Goal: Information Seeking & Learning: Learn about a topic

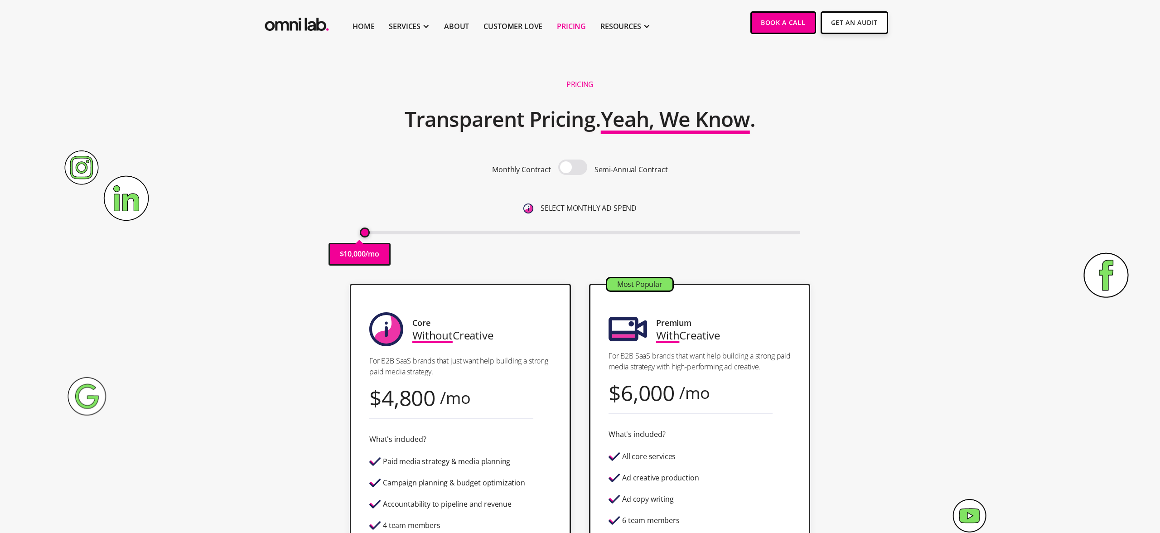
click at [574, 168] on span at bounding box center [572, 166] width 29 height 15
click at [573, 168] on input "checkbox" at bounding box center [573, 168] width 0 height 0
click at [574, 168] on span at bounding box center [572, 166] width 29 height 15
click at [573, 168] on input "checkbox" at bounding box center [573, 168] width 0 height 0
click at [574, 168] on span at bounding box center [572, 166] width 29 height 15
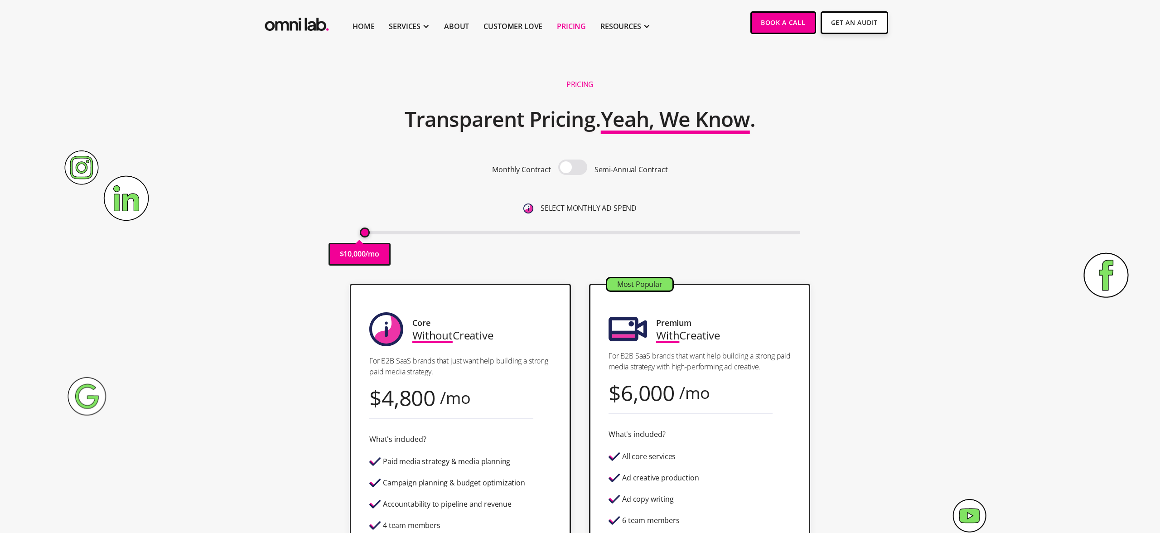
click at [573, 168] on input "checkbox" at bounding box center [573, 168] width 0 height 0
click at [574, 168] on span at bounding box center [572, 166] width 29 height 15
click at [573, 168] on input "checkbox" at bounding box center [573, 168] width 0 height 0
click at [574, 168] on span at bounding box center [572, 166] width 29 height 15
click at [573, 168] on input "checkbox" at bounding box center [573, 168] width 0 height 0
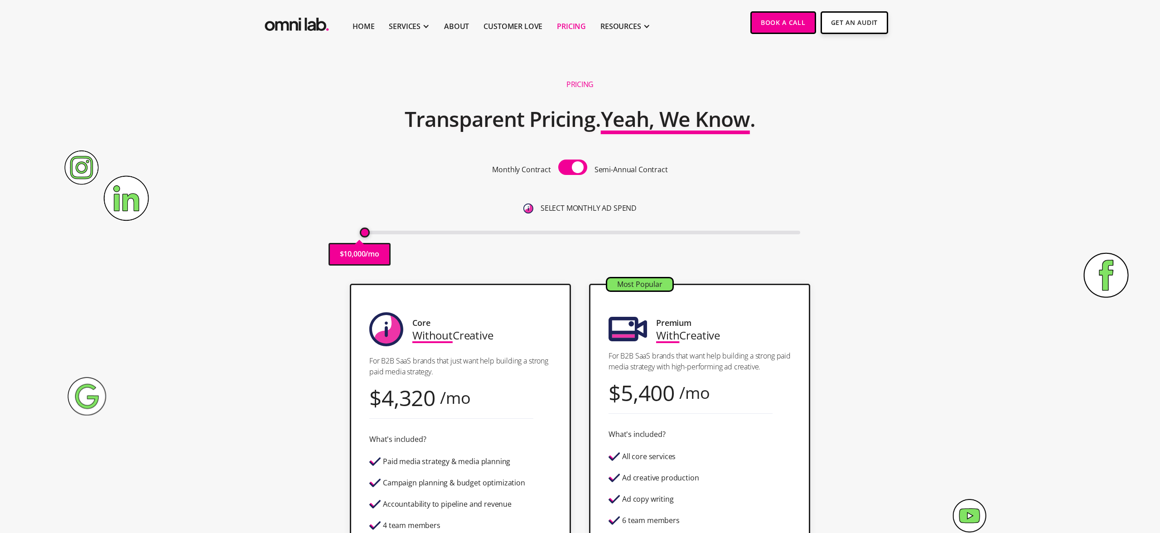
click at [574, 168] on span at bounding box center [572, 166] width 29 height 15
click at [573, 168] on input "checkbox" at bounding box center [573, 168] width 0 height 0
click at [574, 168] on span at bounding box center [572, 166] width 29 height 15
click at [573, 168] on input "checkbox" at bounding box center [573, 168] width 0 height 0
click at [574, 168] on span at bounding box center [572, 166] width 29 height 15
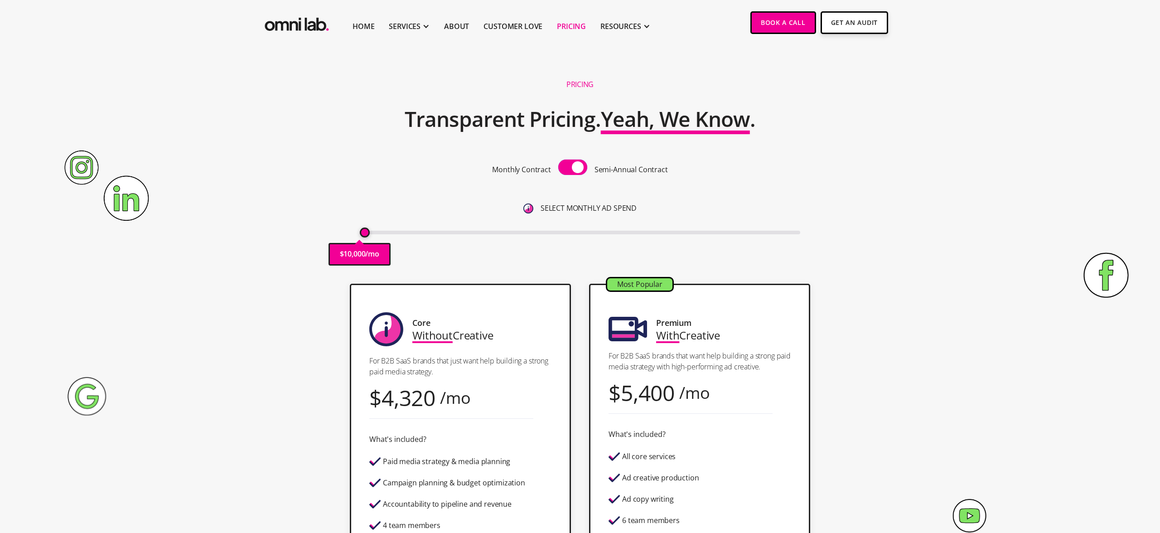
click at [573, 168] on input "checkbox" at bounding box center [573, 168] width 0 height 0
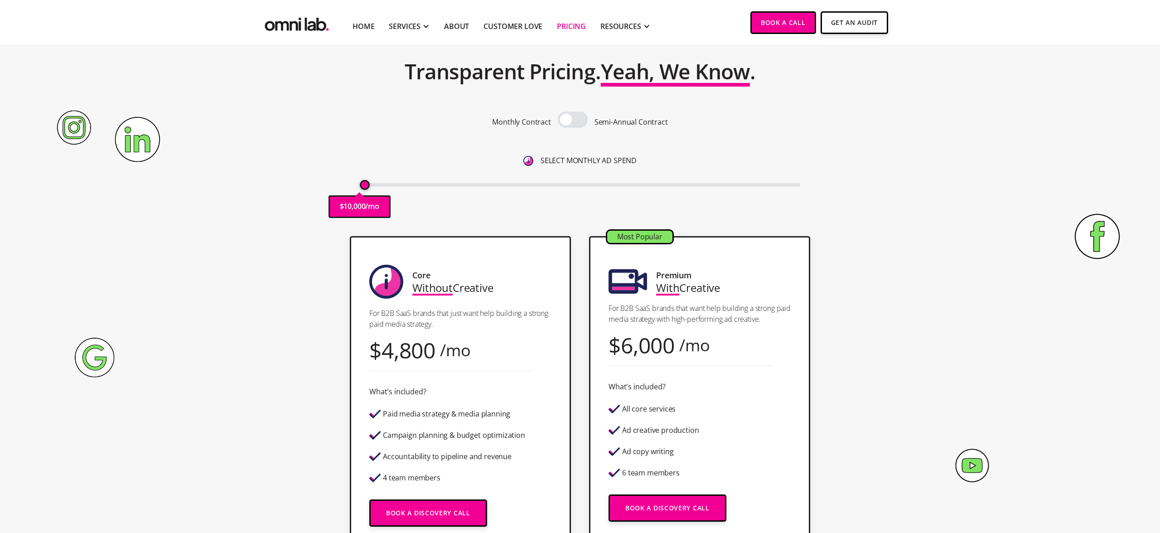
scroll to position [49, 0]
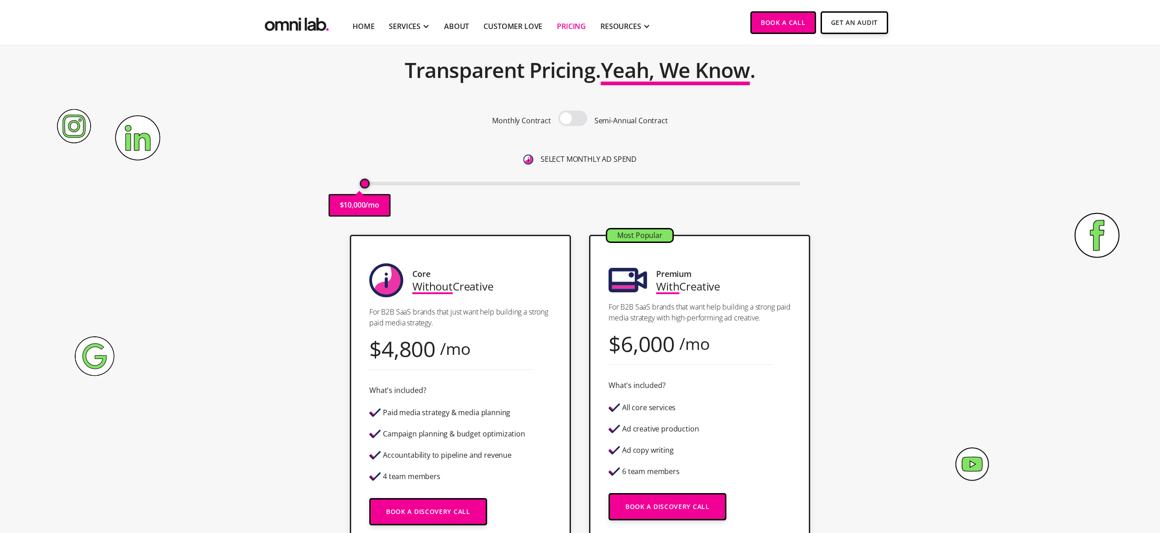
click at [569, 117] on span at bounding box center [572, 118] width 29 height 15
click at [573, 119] on input "checkbox" at bounding box center [573, 119] width 0 height 0
drag, startPoint x: 365, startPoint y: 184, endPoint x: 376, endPoint y: 184, distance: 10.9
click at [376, 184] on input "range" at bounding box center [580, 184] width 441 height 4
click at [372, 184] on input "range" at bounding box center [580, 184] width 441 height 4
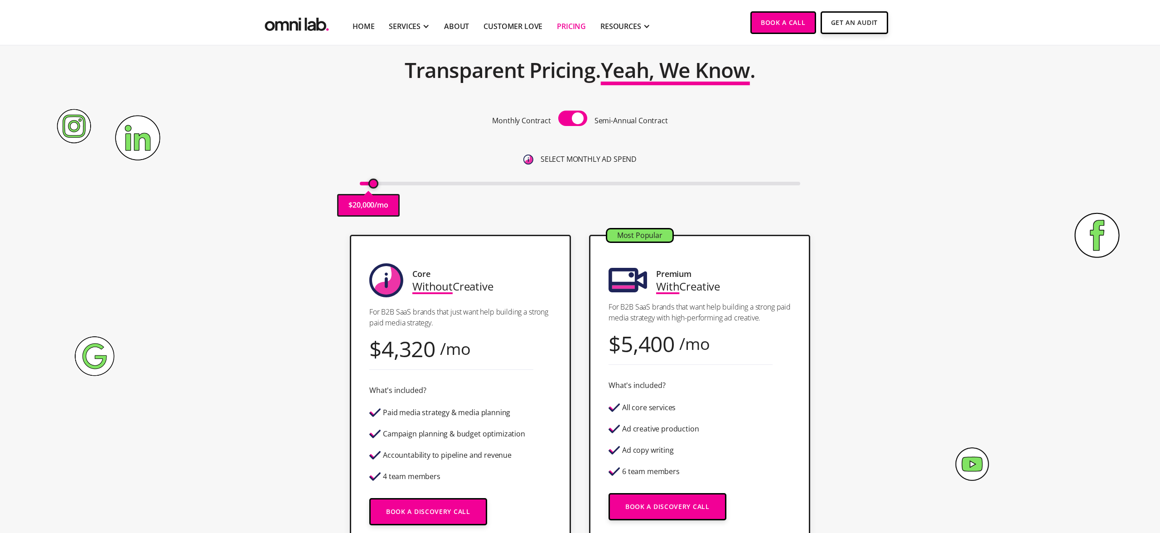
click at [578, 120] on span at bounding box center [572, 118] width 29 height 15
click at [573, 119] on input "checkbox" at bounding box center [573, 119] width 0 height 0
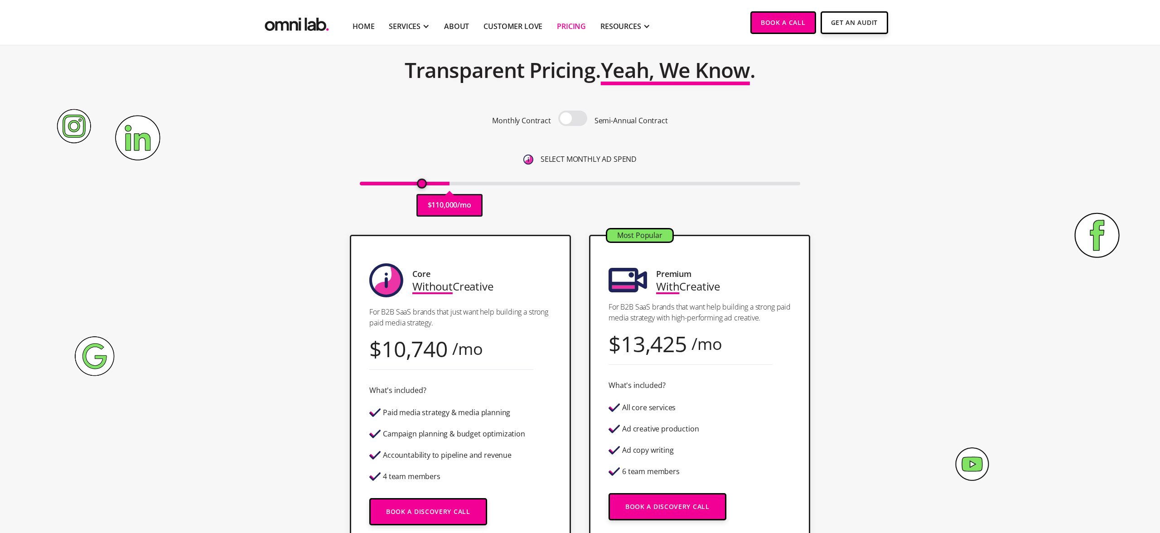
drag, startPoint x: 373, startPoint y: 182, endPoint x: 423, endPoint y: 188, distance: 50.2
type input "75000"
click at [423, 185] on input "range" at bounding box center [580, 184] width 441 height 4
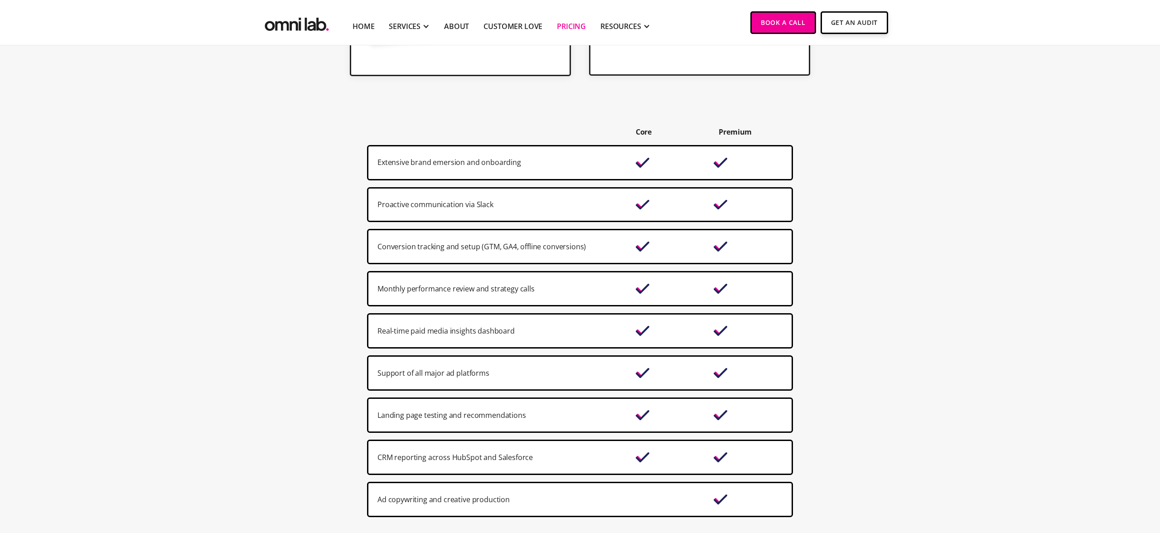
scroll to position [538, 0]
